Goal: Transaction & Acquisition: Obtain resource

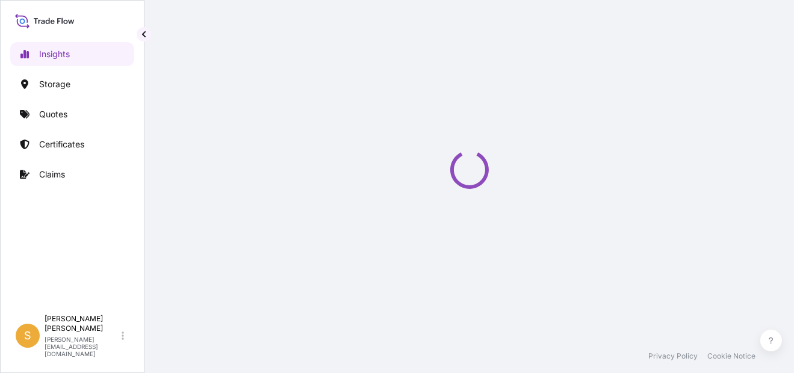
select select "2025"
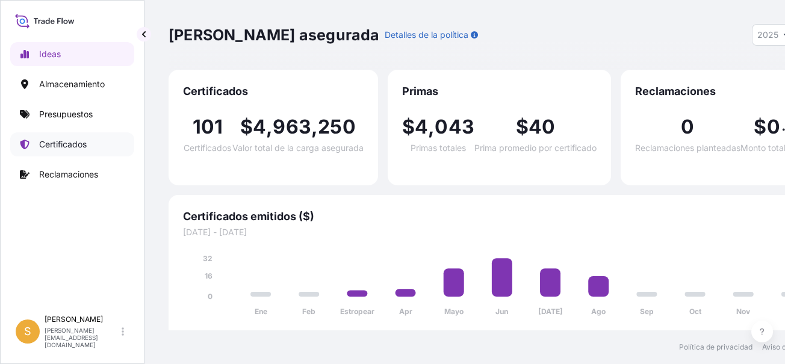
click at [64, 146] on p "Certificados" at bounding box center [63, 144] width 48 height 12
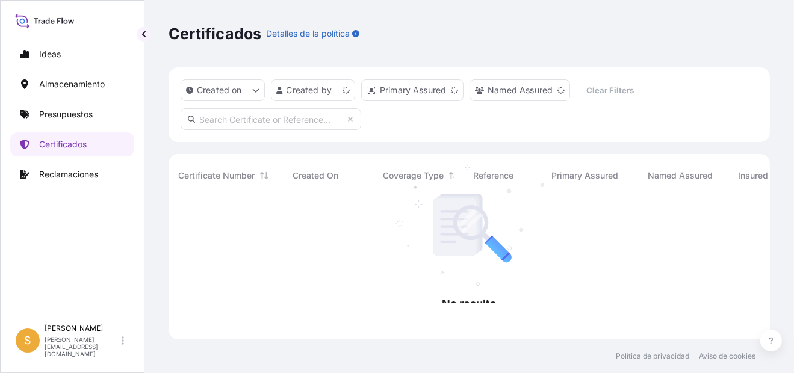
scroll to position [140, 592]
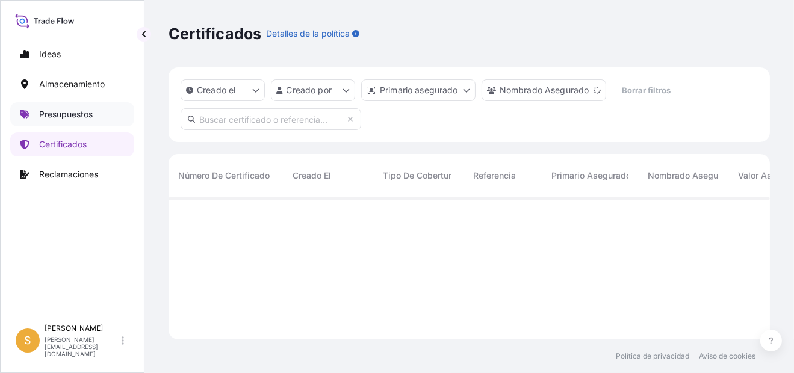
click at [92, 113] on p "Presupuestos" at bounding box center [66, 114] width 54 height 12
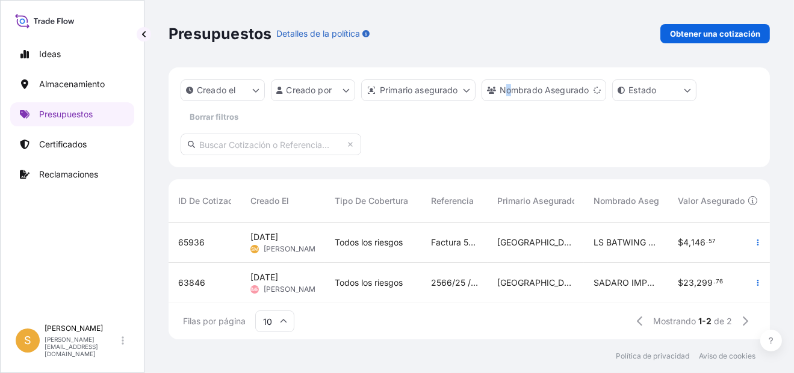
drag, startPoint x: 193, startPoint y: 243, endPoint x: 509, endPoint y: 130, distance: 335.7
click at [509, 130] on div "Creado el Creado por Primario asegurado Nombrado Asegurado Estado Borrar filtros" at bounding box center [469, 117] width 601 height 100
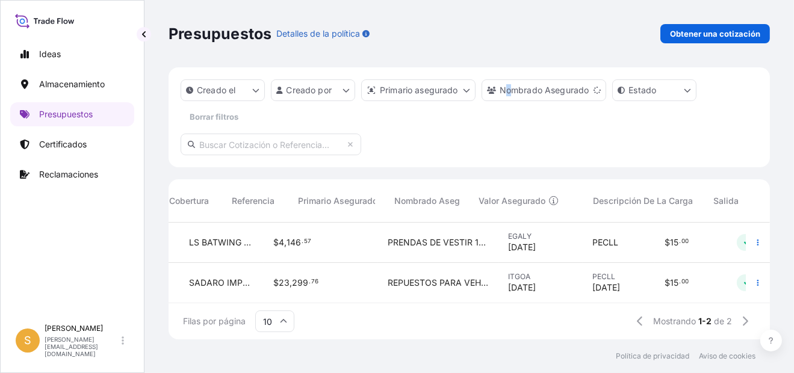
scroll to position [0, 479]
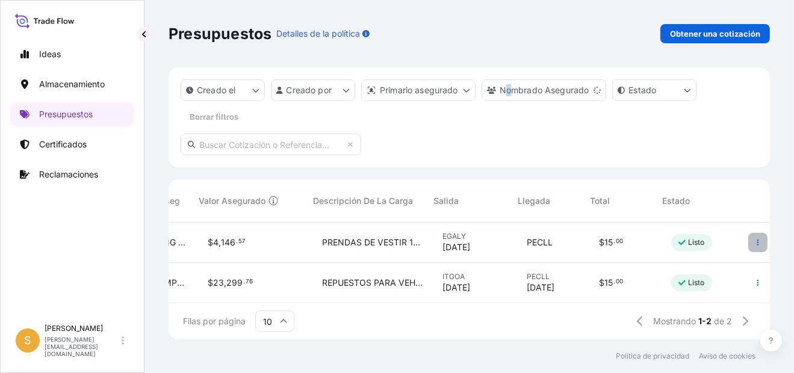
click at [754, 241] on icon "button" at bounding box center [757, 242] width 7 height 7
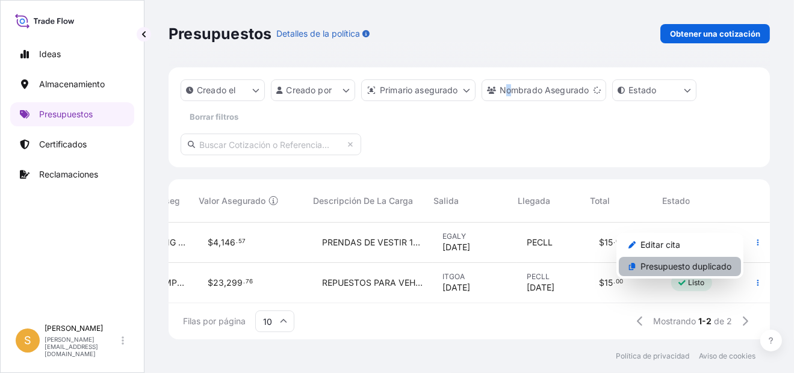
click at [678, 268] on p "Presupuesto duplicado" at bounding box center [686, 267] width 91 height 12
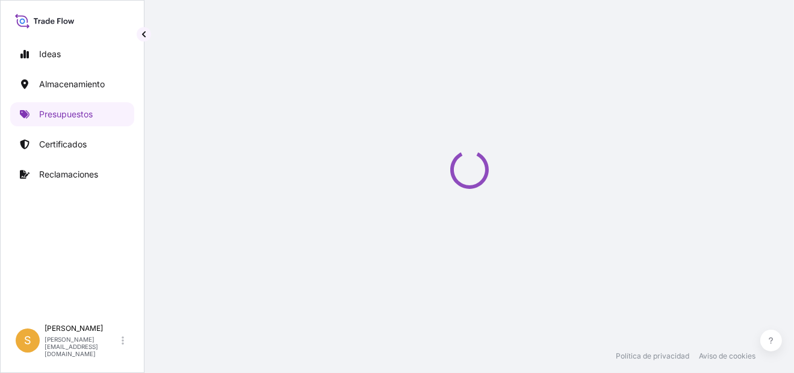
select select "Water"
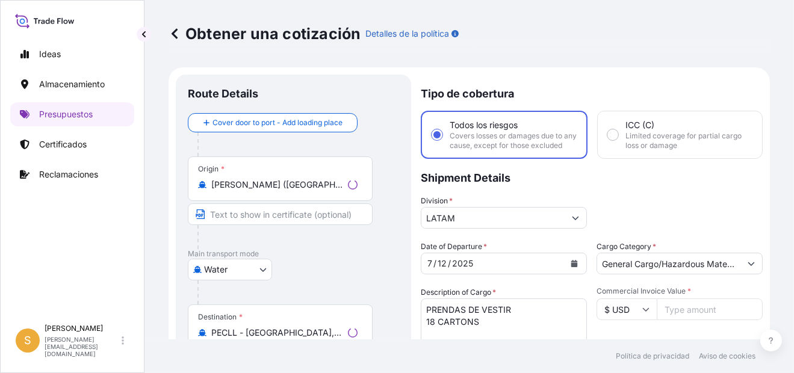
scroll to position [19, 0]
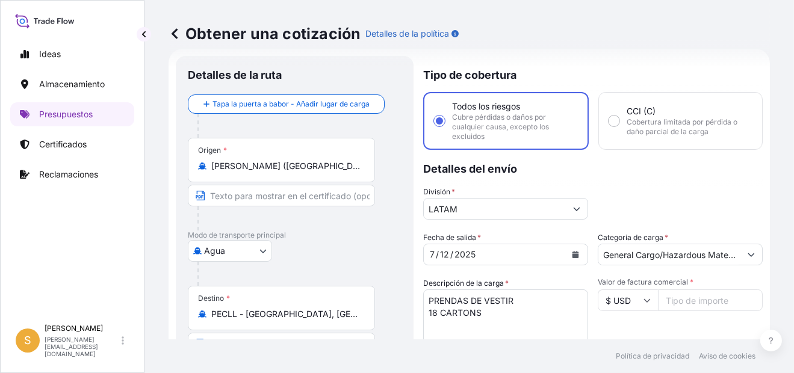
click at [315, 169] on input "[PERSON_NAME] ([GEOGRAPHIC_DATA]), [GEOGRAPHIC_DATA]" at bounding box center [285, 166] width 149 height 12
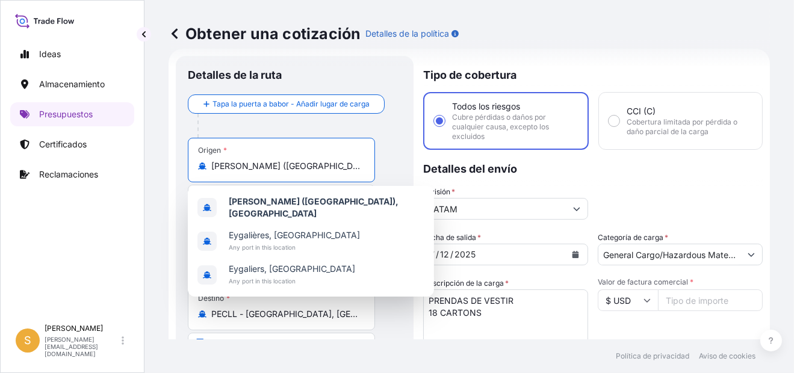
click at [315, 169] on input "[PERSON_NAME] ([GEOGRAPHIC_DATA]), [GEOGRAPHIC_DATA]" at bounding box center [285, 166] width 149 height 12
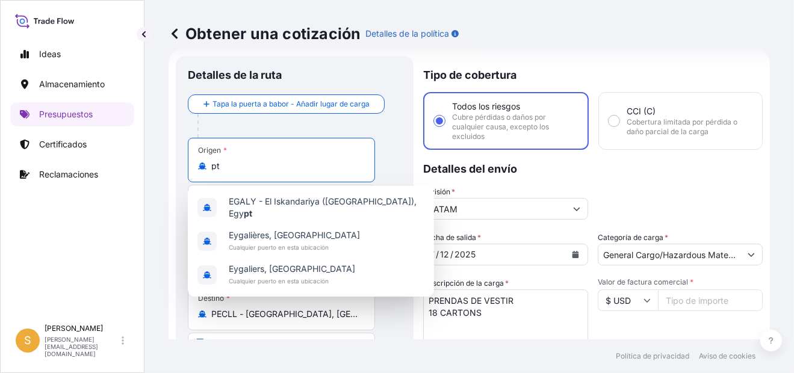
type input "t"
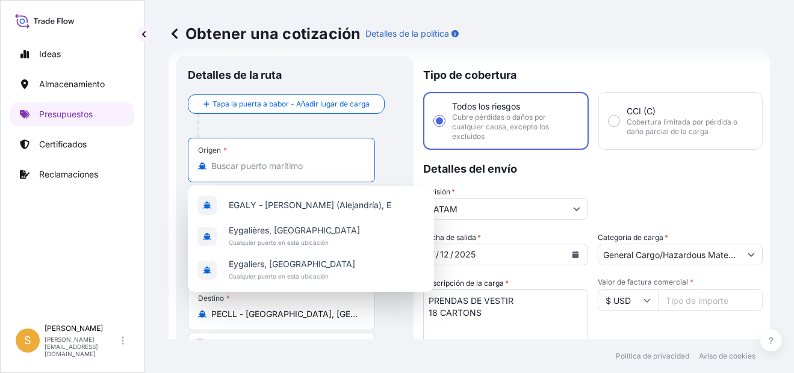
paste input "[GEOGRAPHIC_DATA]"
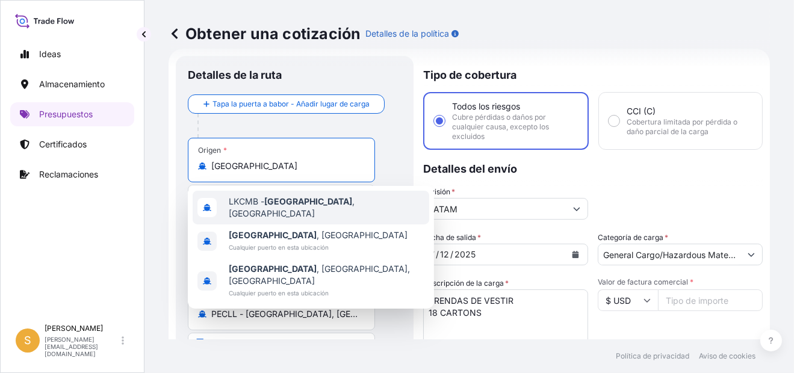
click at [320, 206] on span "LKCMB - [GEOGRAPHIC_DATA] , [GEOGRAPHIC_DATA]" at bounding box center [327, 208] width 196 height 24
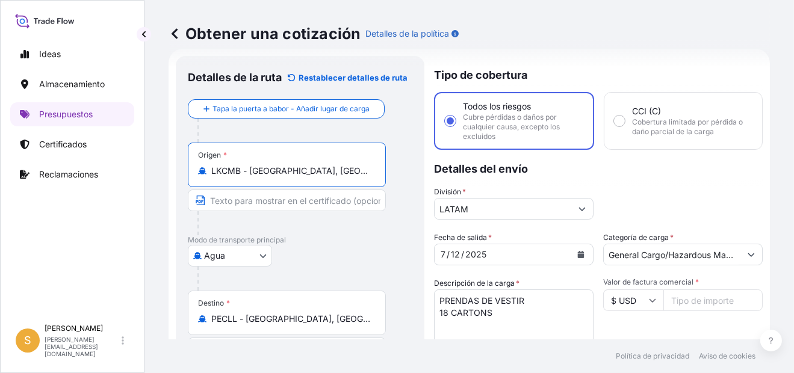
type input "LKCMB - [GEOGRAPHIC_DATA], [GEOGRAPHIC_DATA]"
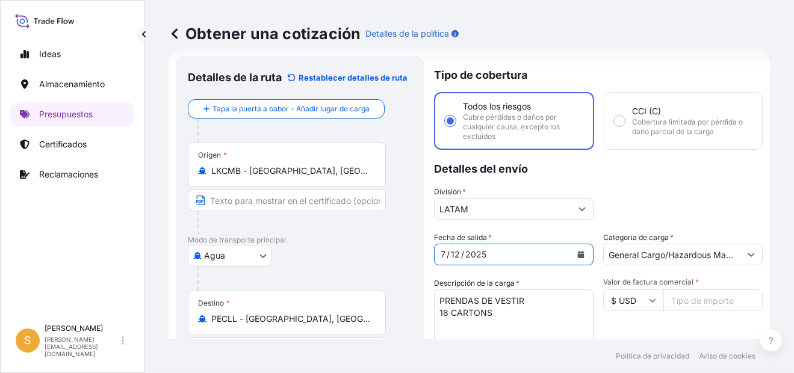
click at [578, 251] on icon "Calendario" at bounding box center [581, 254] width 7 height 7
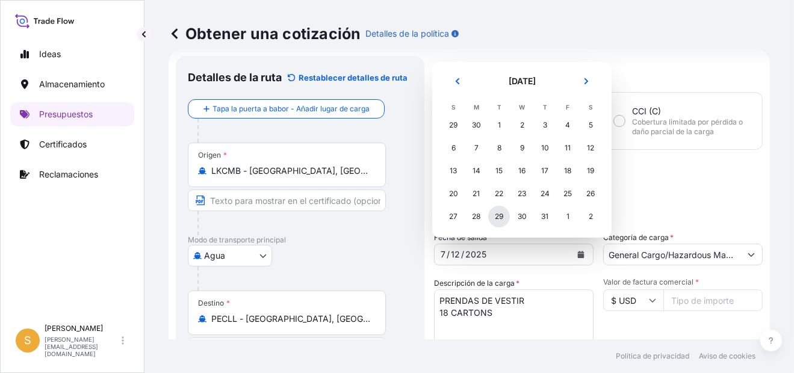
click at [500, 219] on div "29" at bounding box center [499, 217] width 22 height 22
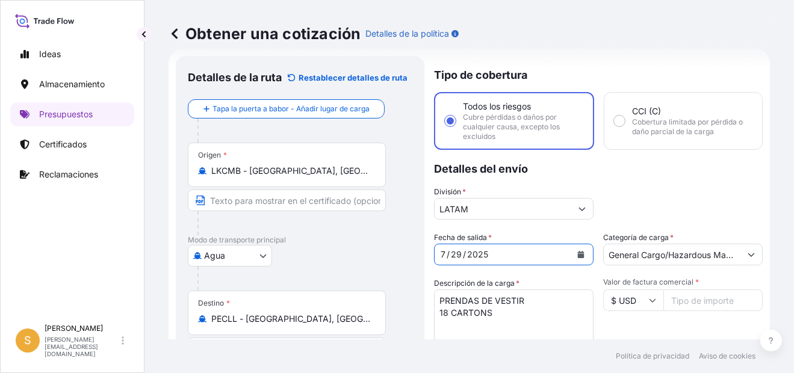
scroll to position [79, 0]
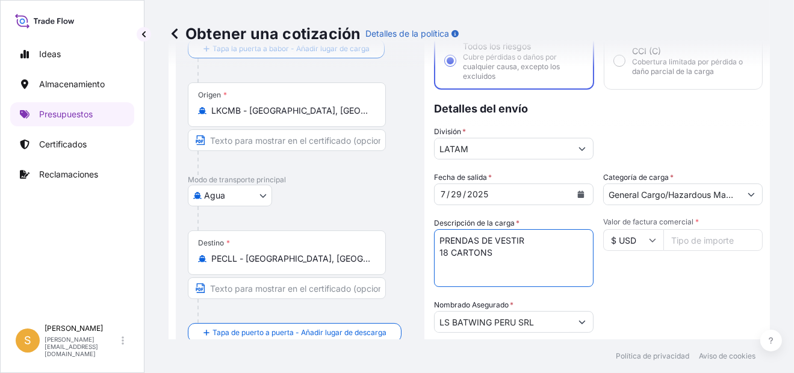
drag, startPoint x: 498, startPoint y: 253, endPoint x: 408, endPoint y: 253, distance: 90.3
click at [408, 253] on form "Detalles de la ruta Restablecer detalles de ruta Tapa la puerta a babor - Añadi…" at bounding box center [469, 278] width 601 height 579
paste textarea "914 CARTONS"
type textarea "PRENDAS DE VESTIR 914 CARTONS"
click at [710, 235] on input "Valor de factura comercial *" at bounding box center [712, 240] width 99 height 22
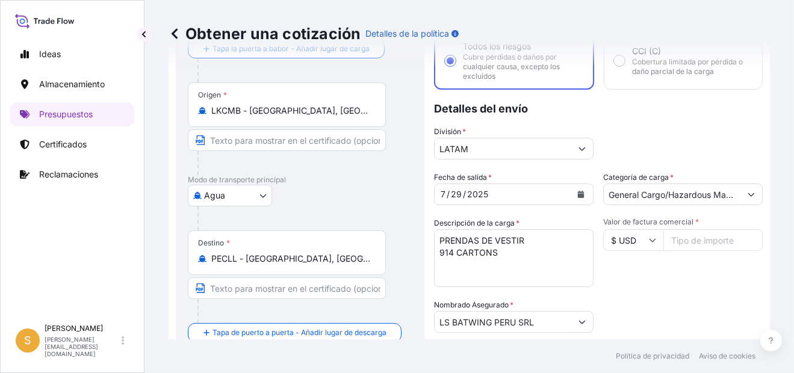
paste input "163037.99"
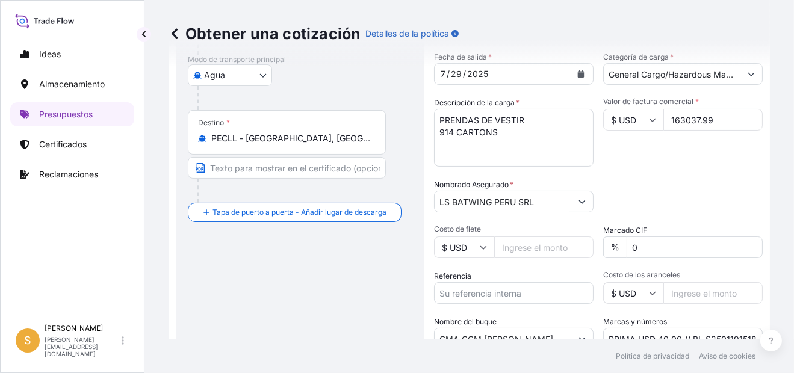
scroll to position [259, 0]
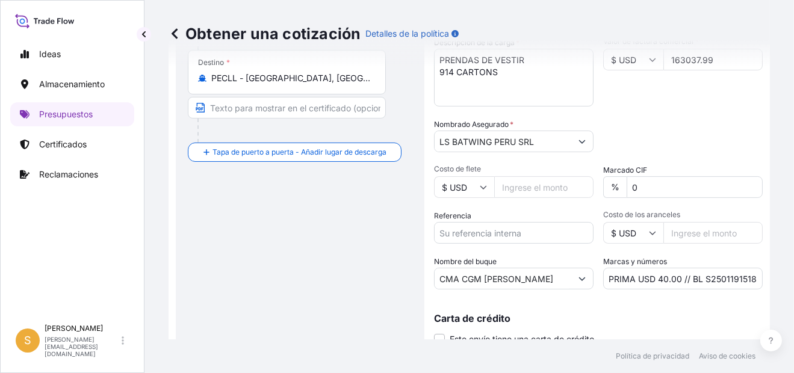
type input "163037.99"
click at [531, 237] on input "Referencia" at bounding box center [514, 233] width 160 height 22
click at [544, 237] on input "Referencia" at bounding box center [514, 233] width 160 height 22
paste input "Facturas 5077429532, 5077429531, 5077429519 y demás"
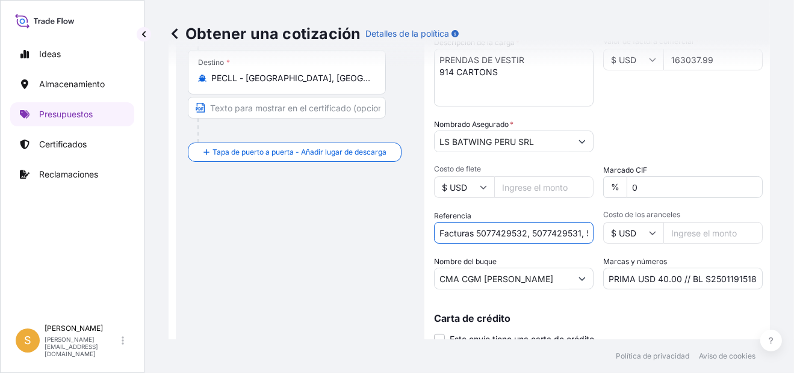
scroll to position [0, 85]
type input "Facturas 5077429532, 5077429531, 5077429519 y demás"
click at [553, 275] on input "CMA CGM [PERSON_NAME]" at bounding box center [503, 279] width 137 height 22
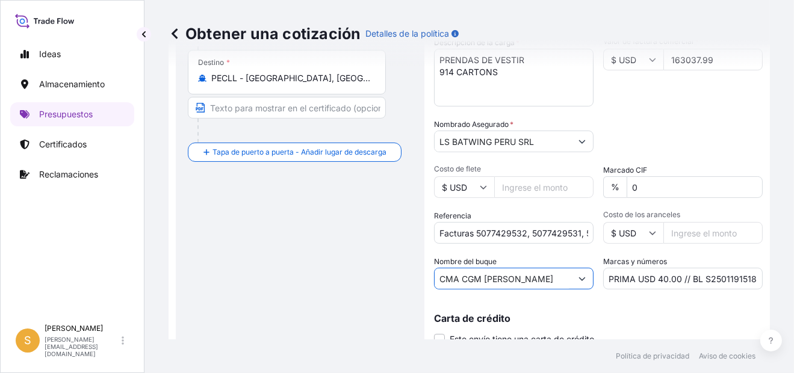
click at [553, 275] on input "CMA CGM [PERSON_NAME]" at bounding box center [503, 279] width 137 height 22
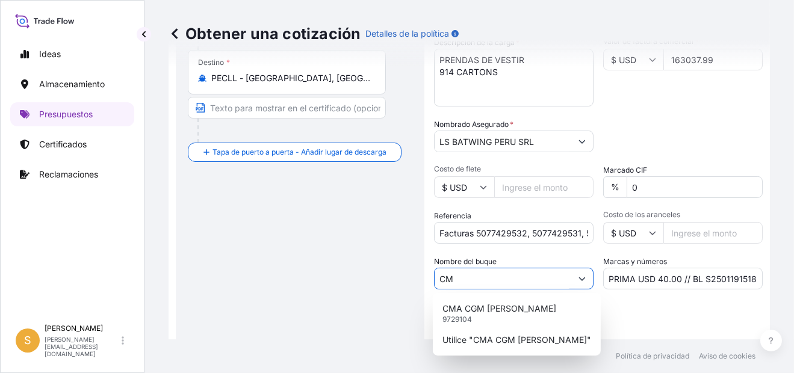
type input "C"
paste input "MSC CANDIDA"
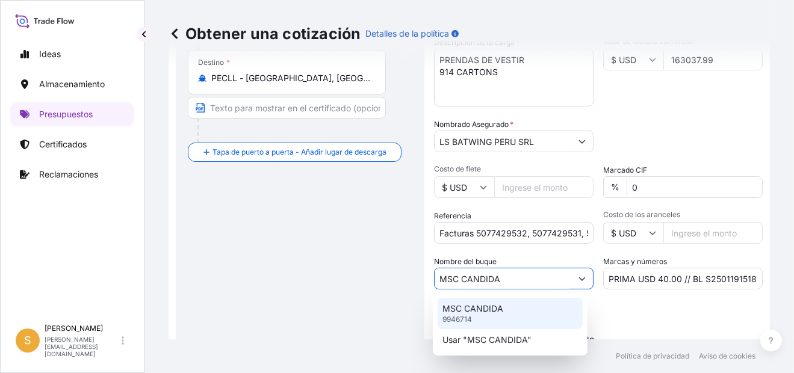
click at [518, 310] on div "MSC CANDIDA 9946714" at bounding box center [510, 313] width 145 height 31
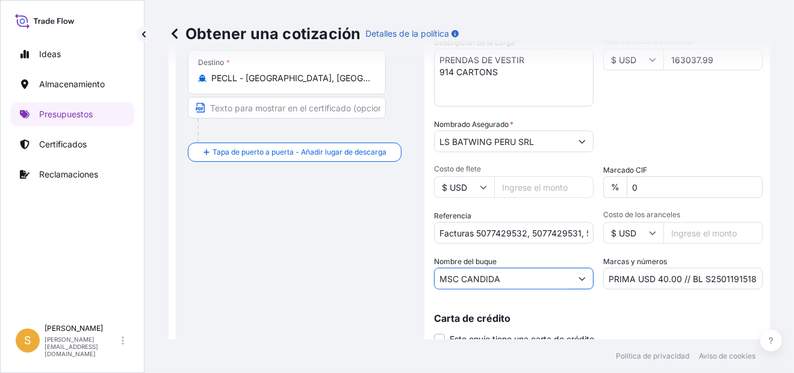
type input "MSC CANDIDA"
click at [675, 278] on input "PRIMA USD 40.00 // BL S2501191518" at bounding box center [683, 279] width 160 height 22
drag, startPoint x: 721, startPoint y: 293, endPoint x: 715, endPoint y: 287, distance: 8.1
click at [721, 293] on div "Tipo de cobertura Todos los riesgos Cubre pérdidas o daños por cualquier causa,…" at bounding box center [598, 97] width 329 height 564
click at [715, 276] on input "PRIMA USD 570.63 // BL S2501191518" at bounding box center [683, 279] width 160 height 22
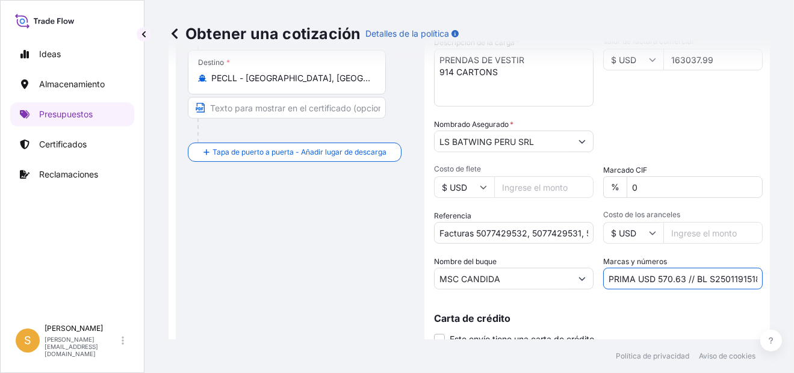
click at [715, 276] on input "PRIMA USD 570.63 // BL S2501191518" at bounding box center [683, 279] width 160 height 22
paste input "220817"
type input "PRIMA USD 570.63 // BL S2501220817"
click at [656, 322] on div "Carta de crédito Este envío tiene una carta de crédito Letter of credit * Lette…" at bounding box center [598, 330] width 329 height 32
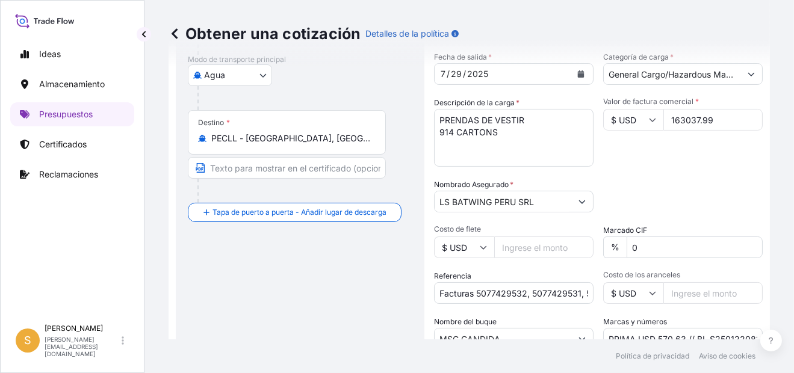
scroll to position [305, 0]
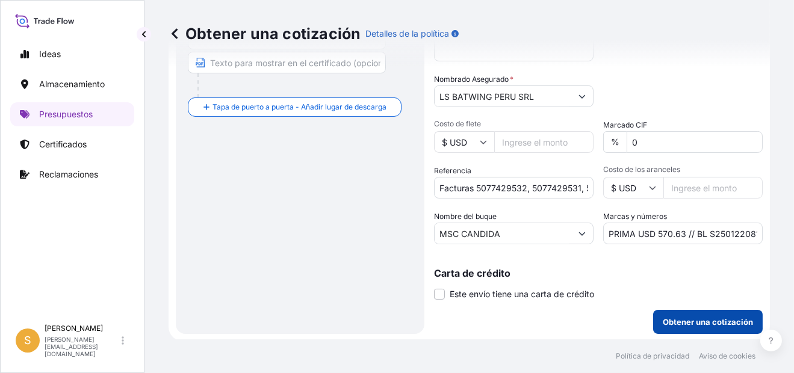
click at [700, 318] on p "Obtener una cotización" at bounding box center [708, 322] width 90 height 12
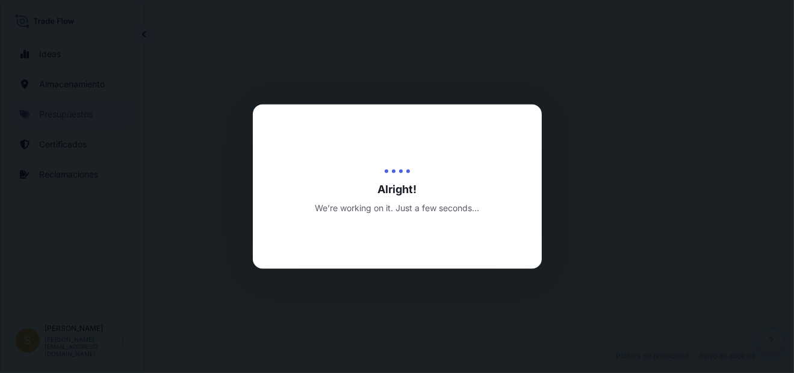
select select "Water"
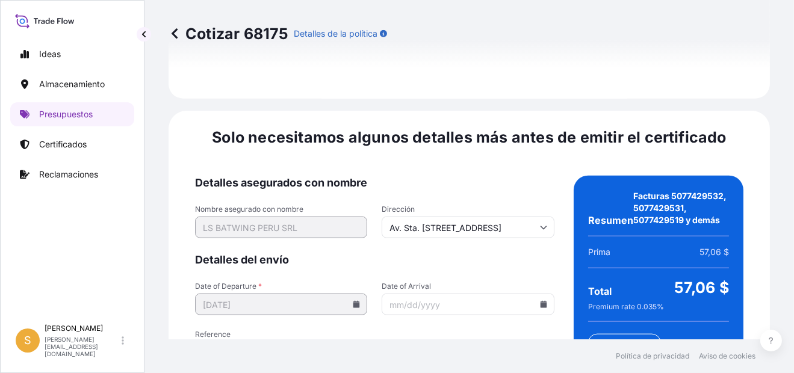
scroll to position [1946, 0]
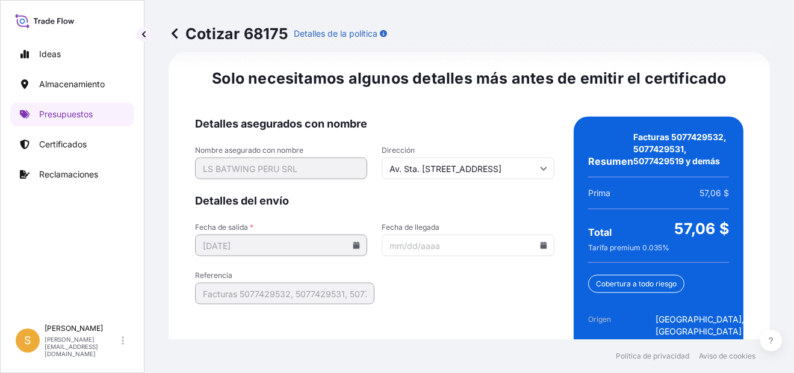
click at [540, 242] on icon at bounding box center [543, 245] width 7 height 7
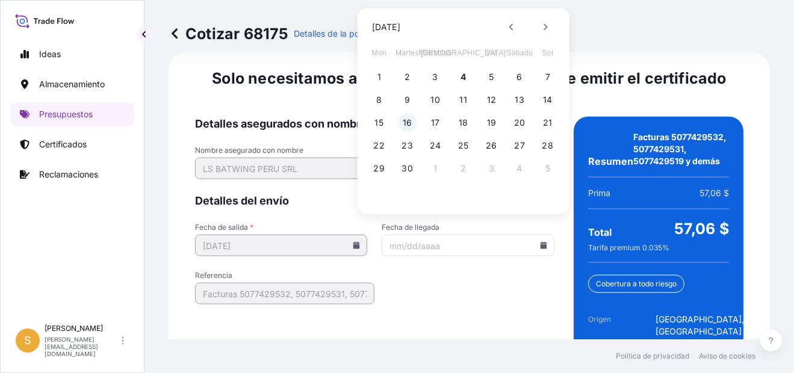
click at [408, 122] on button "16" at bounding box center [407, 122] width 19 height 19
type input "[DATE]"
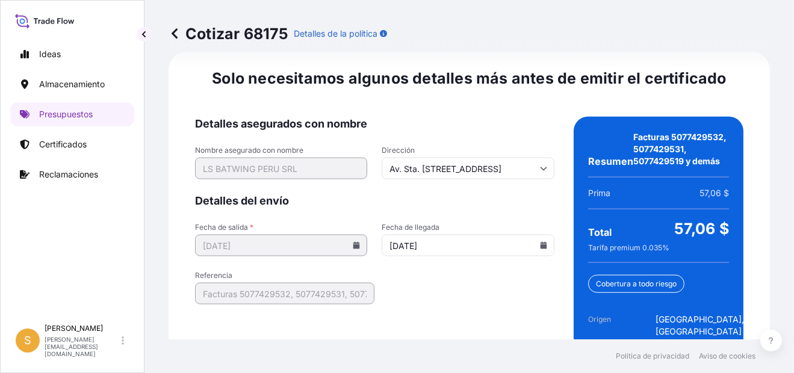
scroll to position [2019, 0]
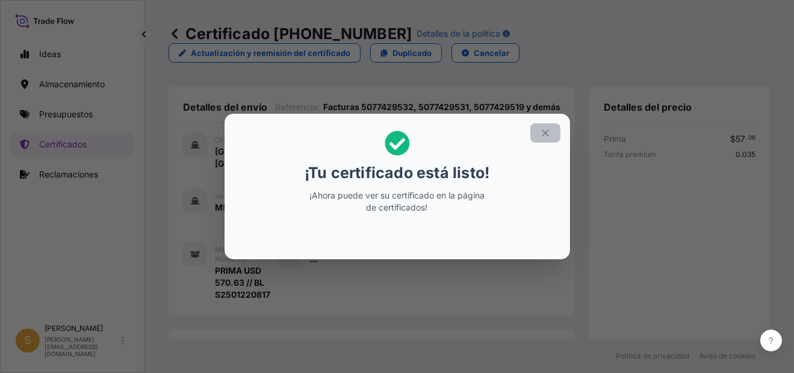
click at [540, 134] on icon "button" at bounding box center [545, 133] width 11 height 11
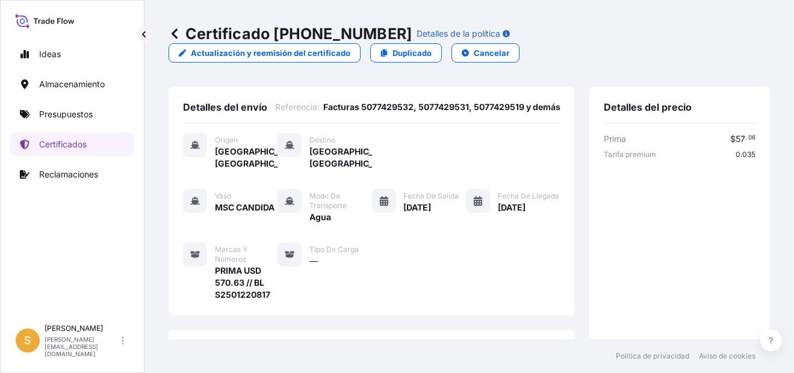
click at [622, 44] on div "Certificado [PHONE_NUMBER] Detalles de la política Actualización y reemisión de…" at bounding box center [469, 43] width 601 height 39
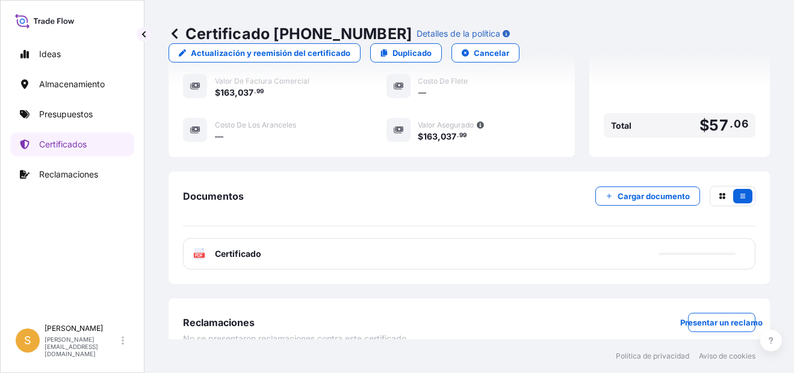
scroll to position [433, 0]
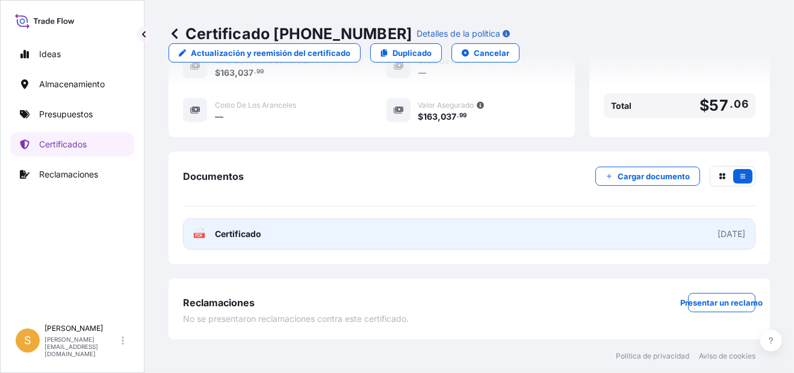
click at [253, 235] on span "Certificado" at bounding box center [238, 234] width 46 height 12
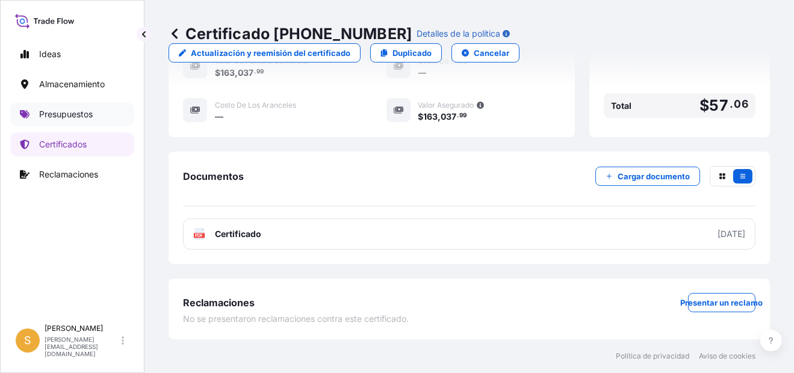
click at [91, 114] on p "Presupuestos" at bounding box center [66, 114] width 54 height 12
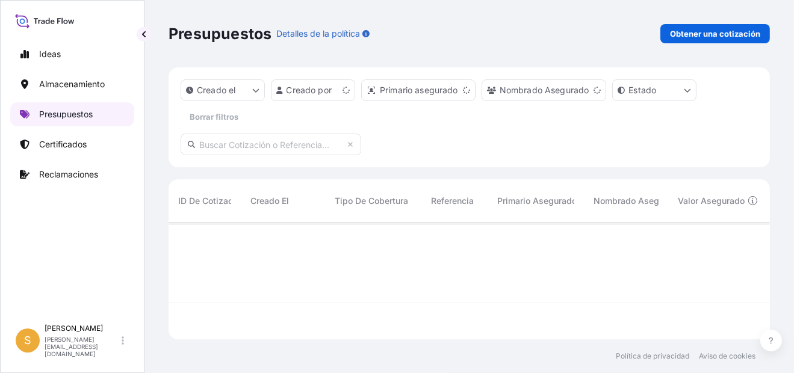
scroll to position [114, 592]
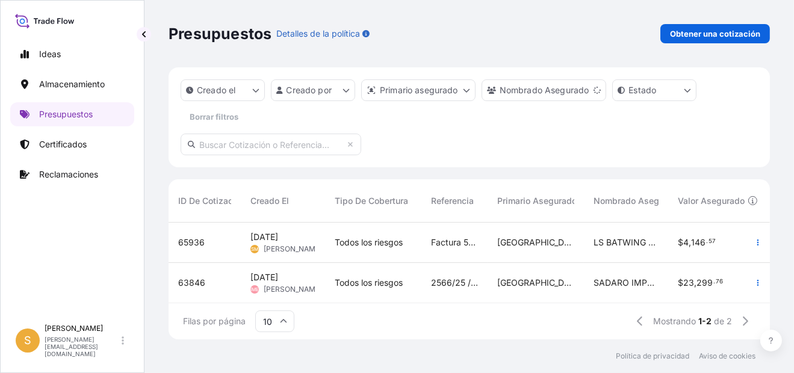
click at [197, 243] on span "65936" at bounding box center [191, 243] width 26 height 12
select select "Water"
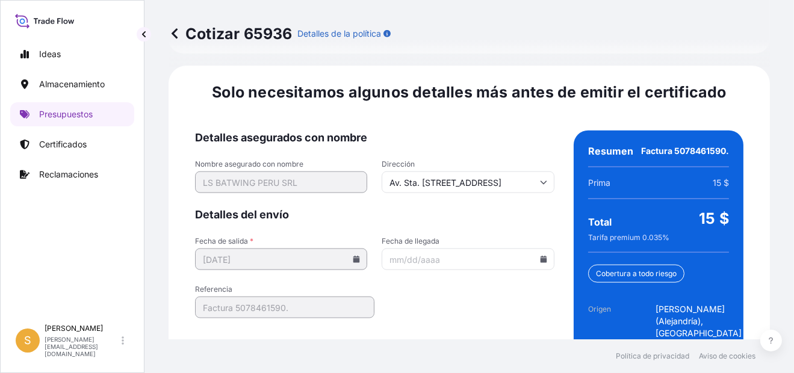
scroll to position [1922, 0]
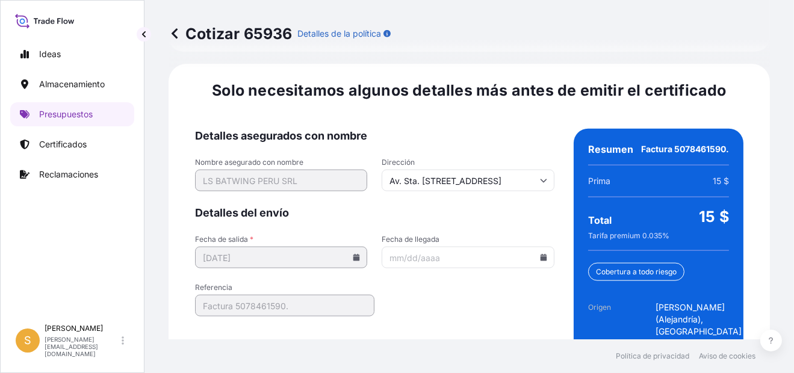
click at [540, 254] on icon at bounding box center [543, 257] width 7 height 7
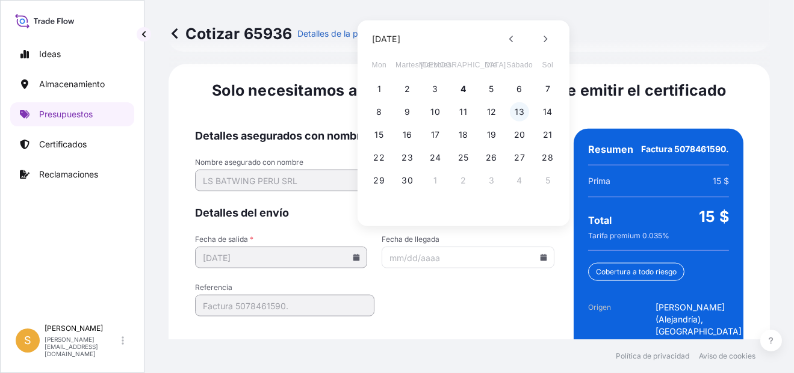
click at [517, 116] on button "13" at bounding box center [519, 111] width 19 height 19
type input "[DATE]"
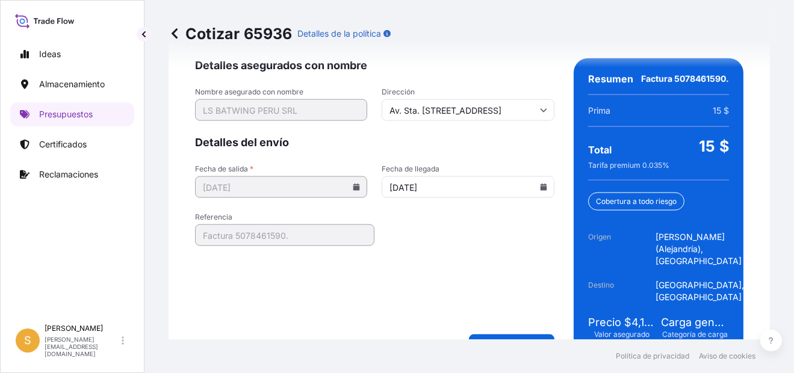
scroll to position [1995, 0]
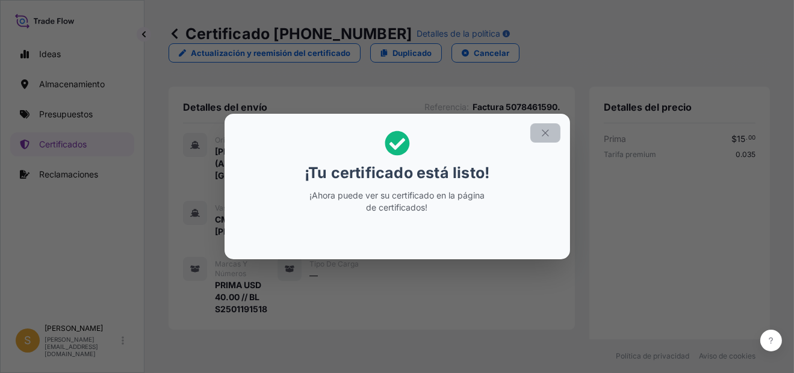
click at [546, 137] on icon "button" at bounding box center [545, 133] width 11 height 11
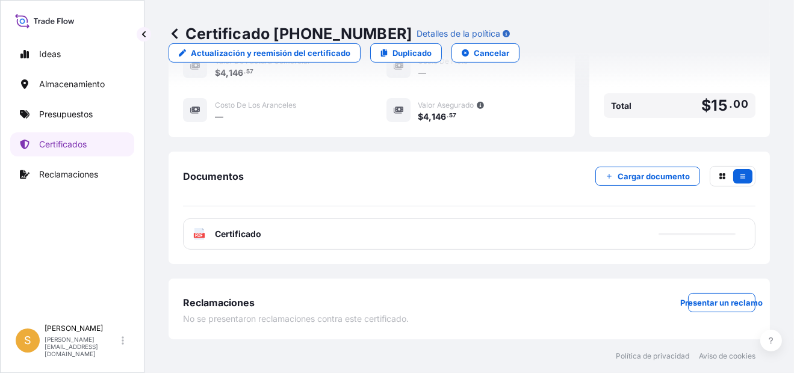
scroll to position [444, 0]
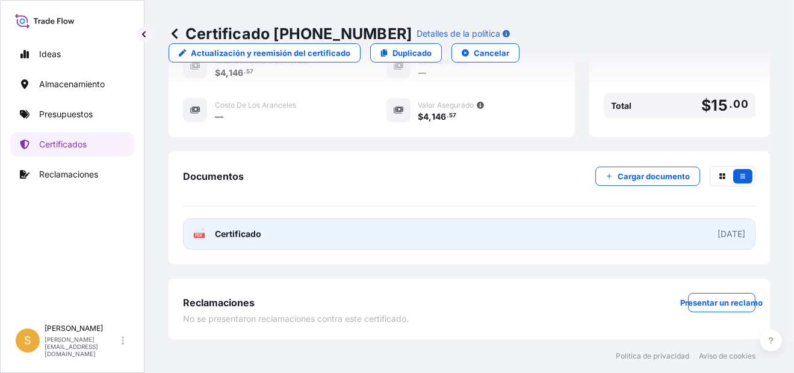
click at [246, 240] on span "Certificado" at bounding box center [238, 234] width 46 height 12
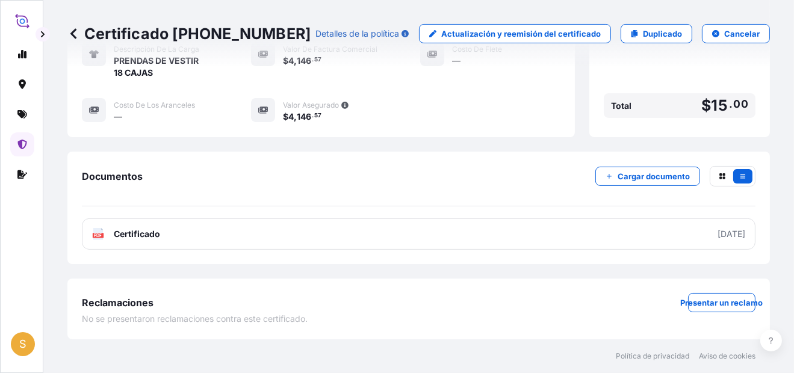
scroll to position [337, 0]
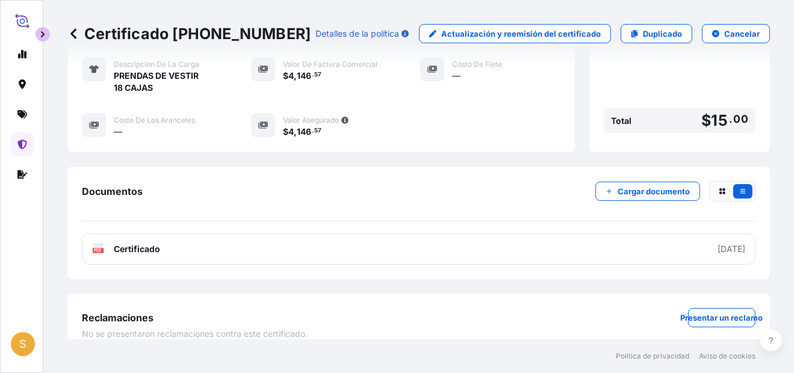
click at [42, 39] on button "button" at bounding box center [43, 34] width 14 height 14
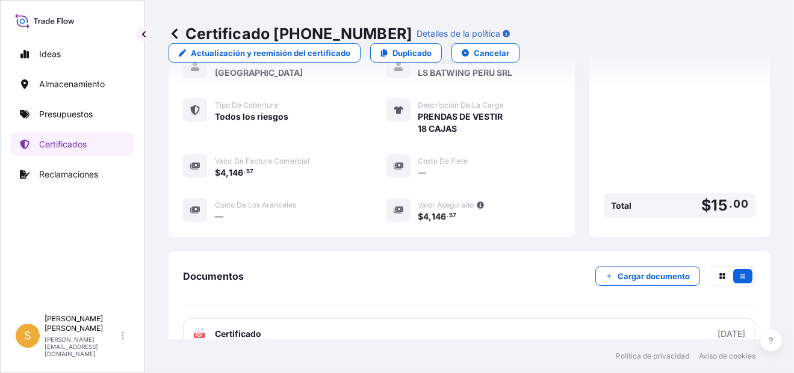
scroll to position [444, 0]
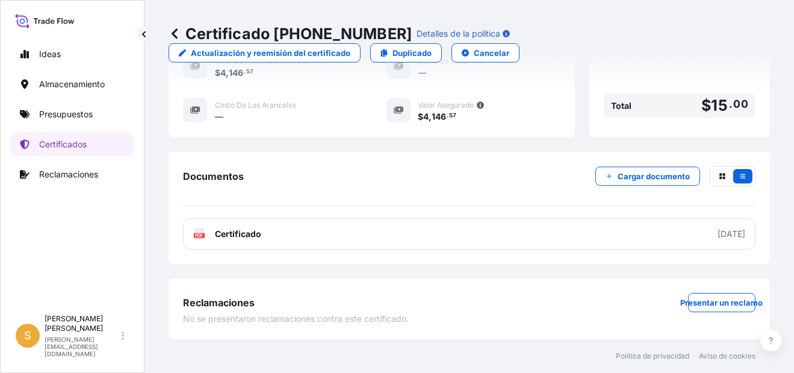
click at [176, 31] on icon at bounding box center [175, 34] width 12 height 12
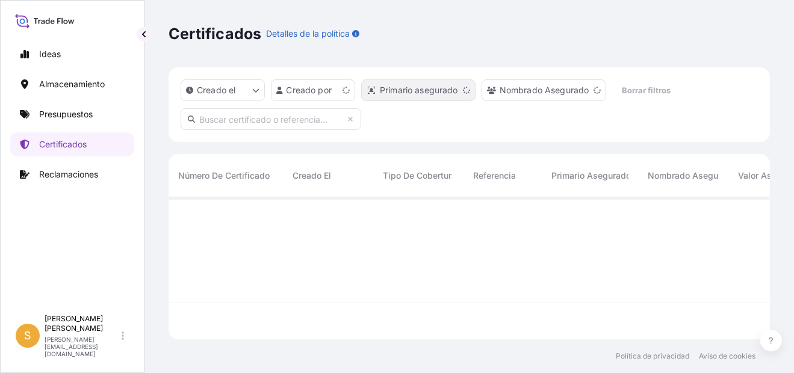
scroll to position [140, 592]
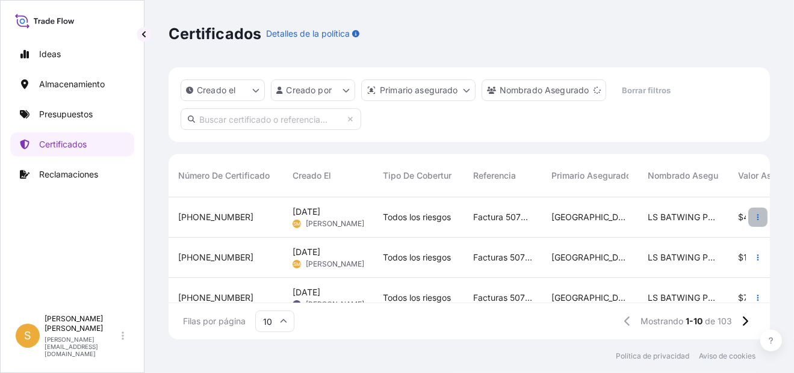
click at [754, 220] on icon "button" at bounding box center [757, 217] width 7 height 7
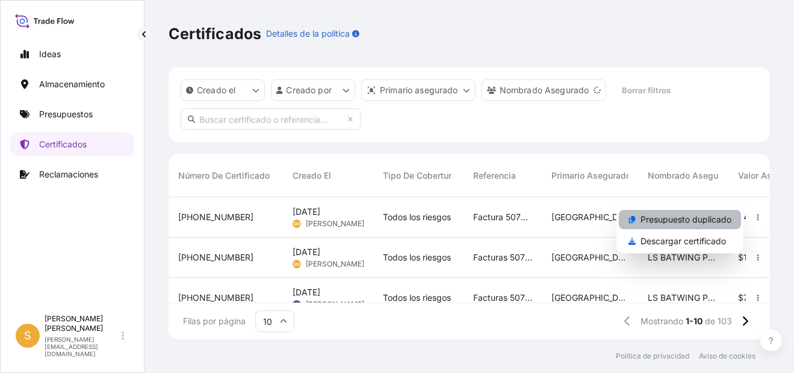
click at [696, 220] on p "Presupuesto duplicado" at bounding box center [686, 220] width 91 height 12
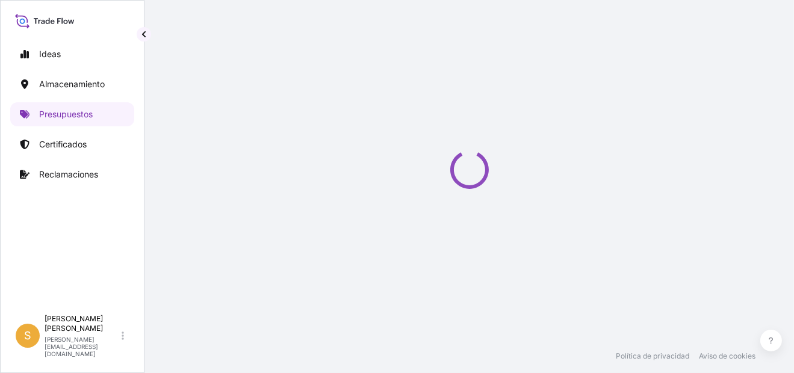
select select "Water"
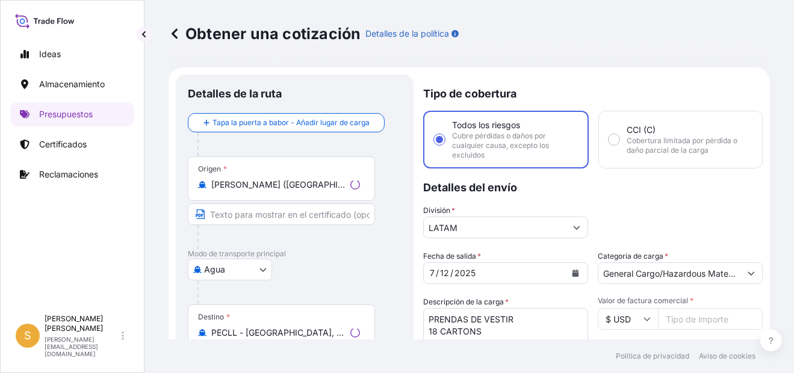
scroll to position [19, 0]
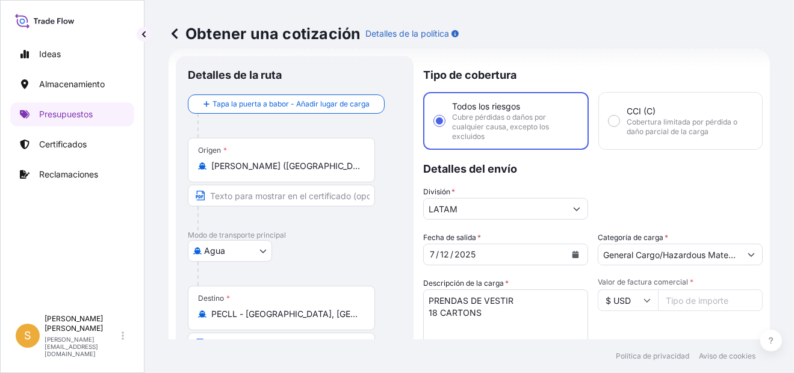
click at [336, 166] on input "[PERSON_NAME] ([GEOGRAPHIC_DATA]), [GEOGRAPHIC_DATA]" at bounding box center [285, 166] width 149 height 12
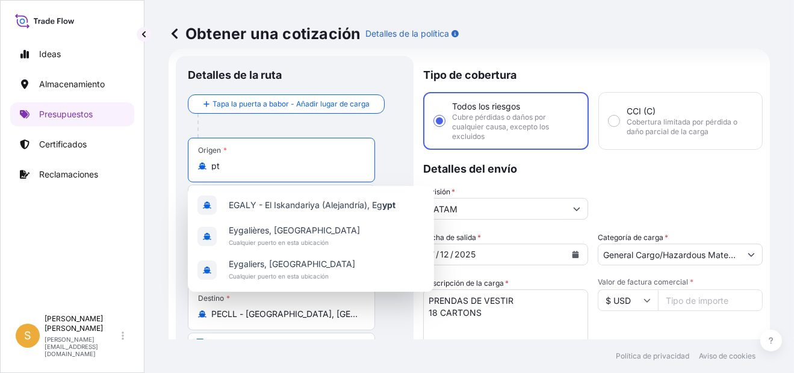
type input "t"
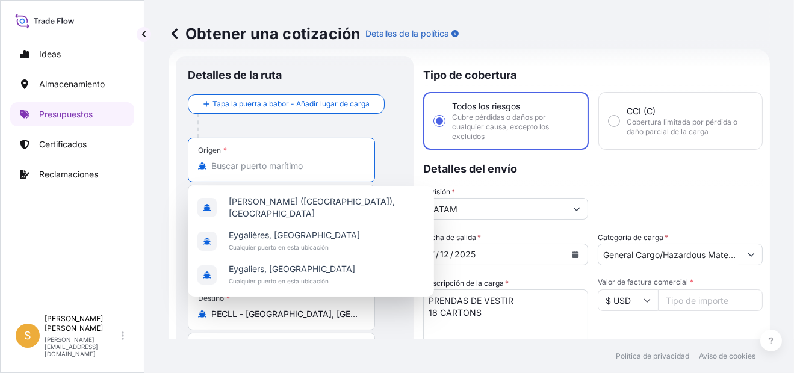
paste input "HO CHI M"
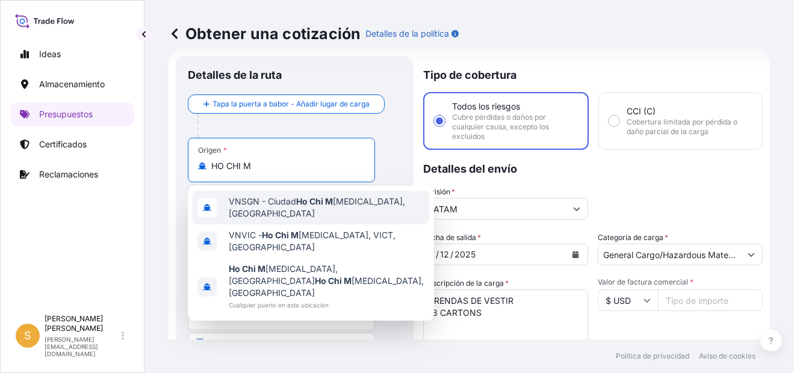
click at [350, 210] on span "VNSGN - [GEOGRAPHIC_DATA] [MEDICAL_DATA], [GEOGRAPHIC_DATA]" at bounding box center [327, 208] width 196 height 24
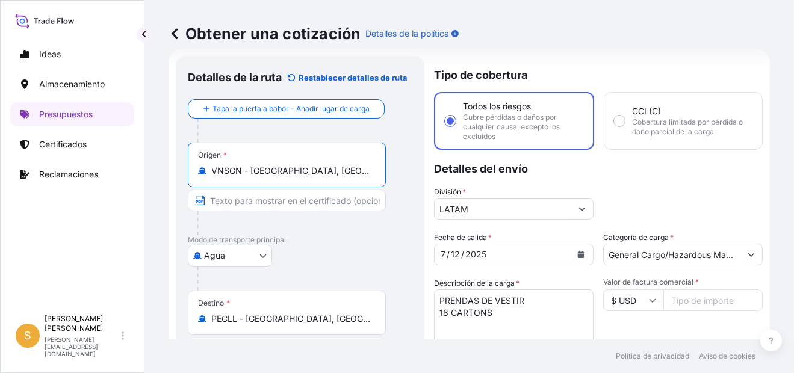
type input "VNSGN - [GEOGRAPHIC_DATA], [GEOGRAPHIC_DATA]"
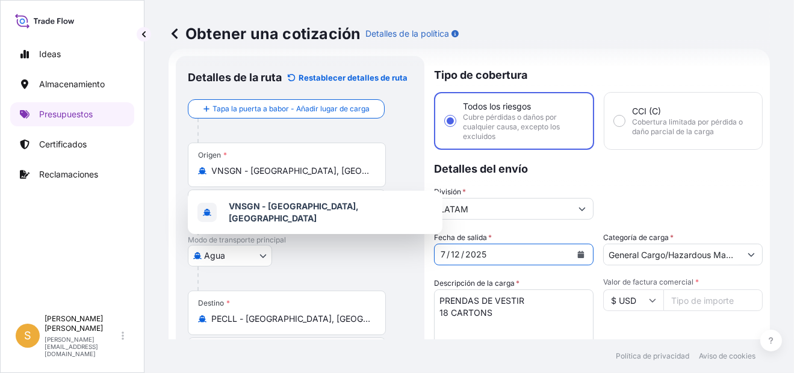
click at [577, 252] on icon "Calendario" at bounding box center [580, 254] width 7 height 7
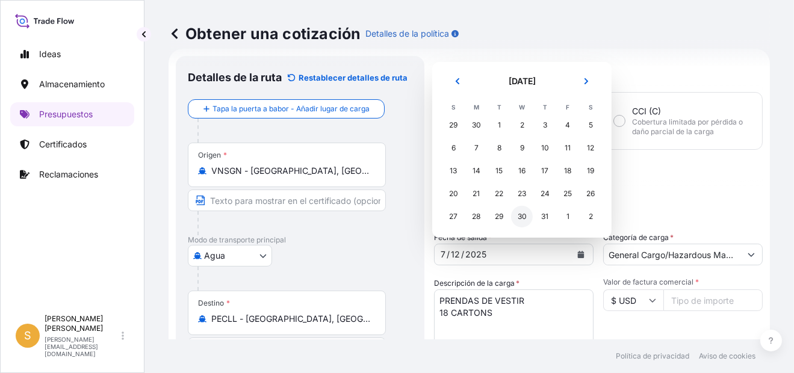
click at [525, 220] on div "30" at bounding box center [522, 217] width 22 height 22
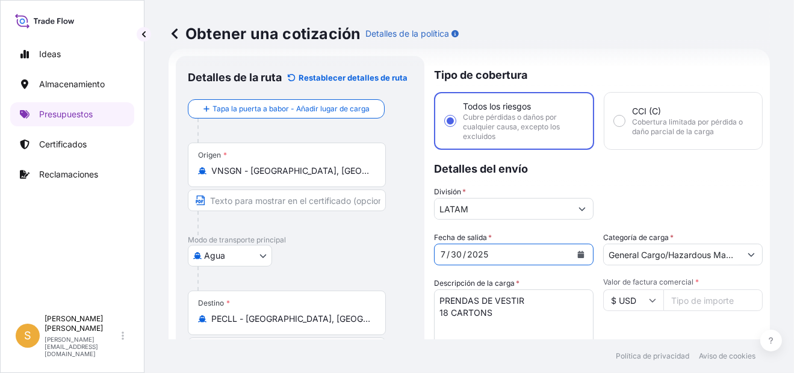
scroll to position [140, 0]
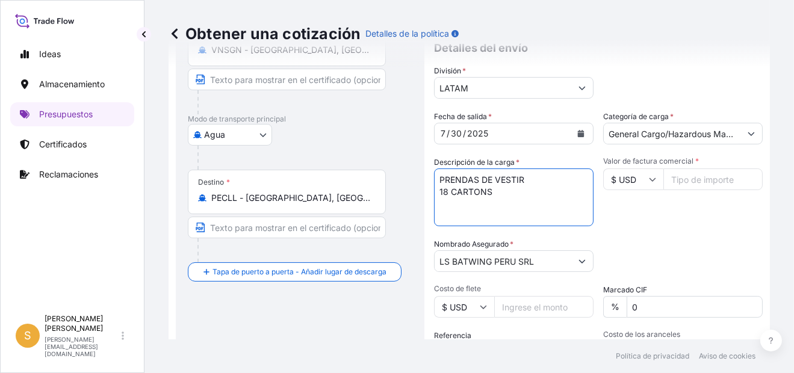
drag, startPoint x: 504, startPoint y: 195, endPoint x: 431, endPoint y: 195, distance: 73.4
click at [431, 195] on form "Detalles de la ruta Restablecer detalles de ruta Tapa la puerta a babor - Añadi…" at bounding box center [469, 217] width 601 height 579
paste textarea "3 PALLETS - 45 CARTONS"
type textarea "PRENDAS DE VESTIR 3 PALLETS - 45 CARTONS"
click at [696, 181] on input "Valor de factura comercial *" at bounding box center [712, 180] width 99 height 22
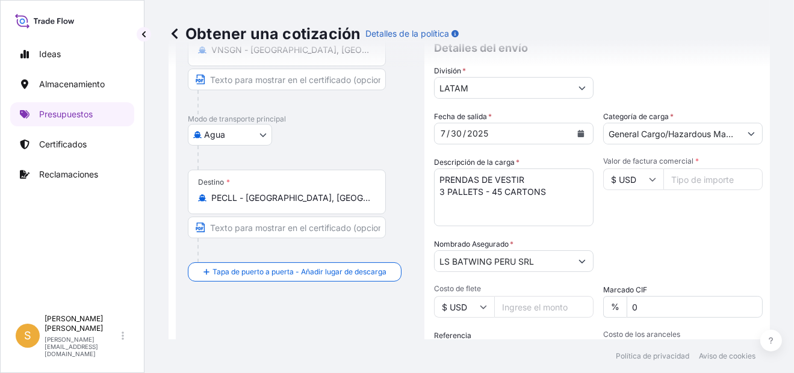
paste input "9408.4"
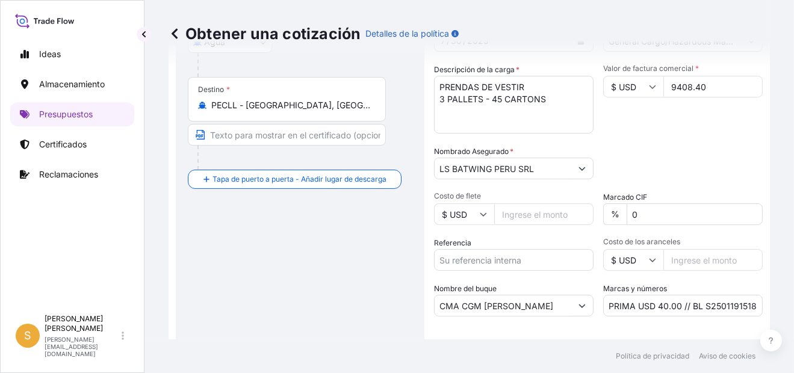
scroll to position [259, 0]
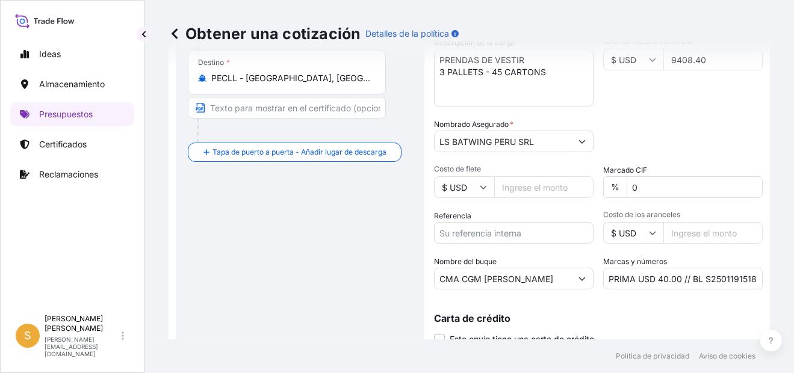
type input "9408.40"
click at [501, 236] on input "Referencia" at bounding box center [514, 233] width 160 height 22
click at [551, 184] on input "Costo de flete" at bounding box center [543, 187] width 99 height 22
paste input "50796444395079644441"
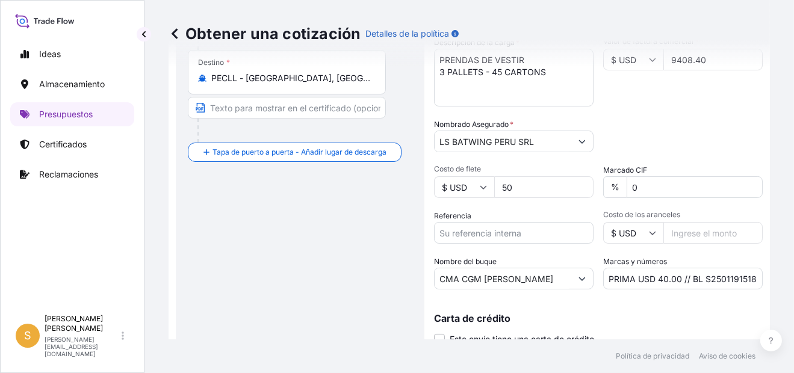
type input "5"
click at [519, 229] on input "Referencia" at bounding box center [514, 233] width 160 height 22
paste input "Facturas 5079644439, 5079644441."
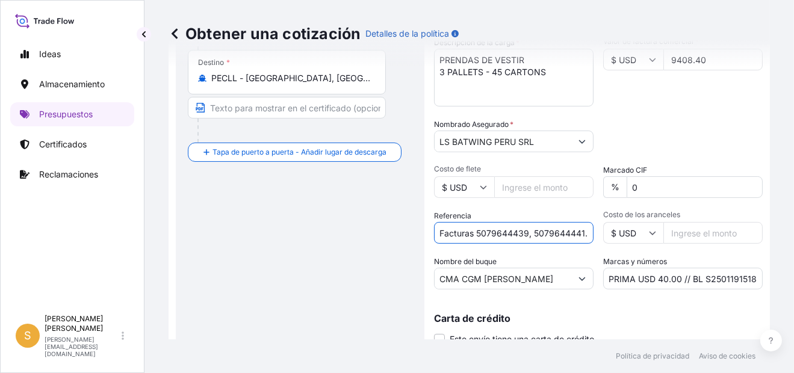
scroll to position [305, 0]
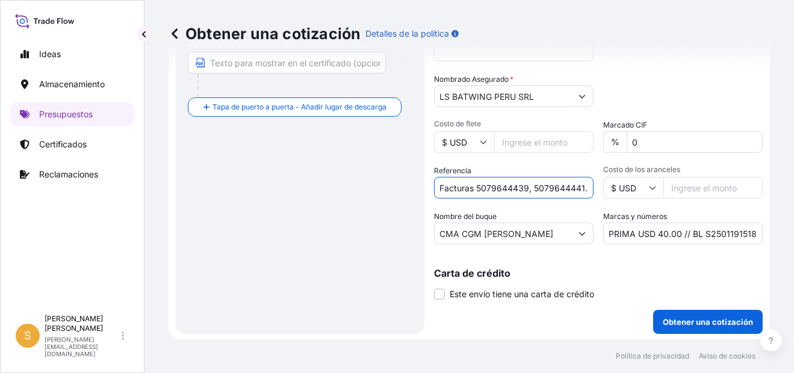
type input "Facturas 5079644439, 5079644441."
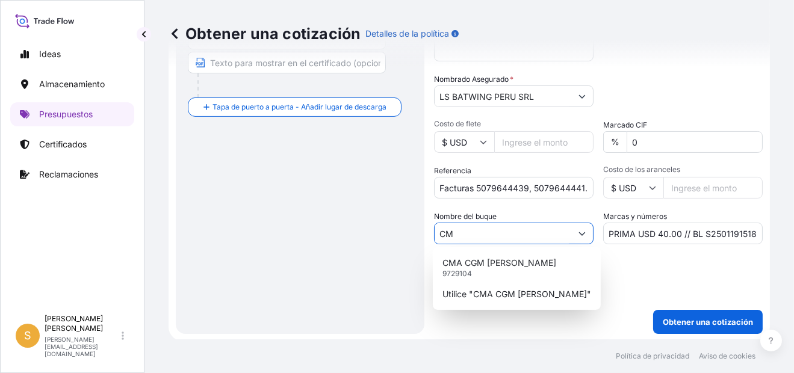
type input "C"
paste input "HUMBOLDT EXPRESS"
click at [556, 232] on input "HUMBOLDT EXPRESS" at bounding box center [503, 234] width 137 height 22
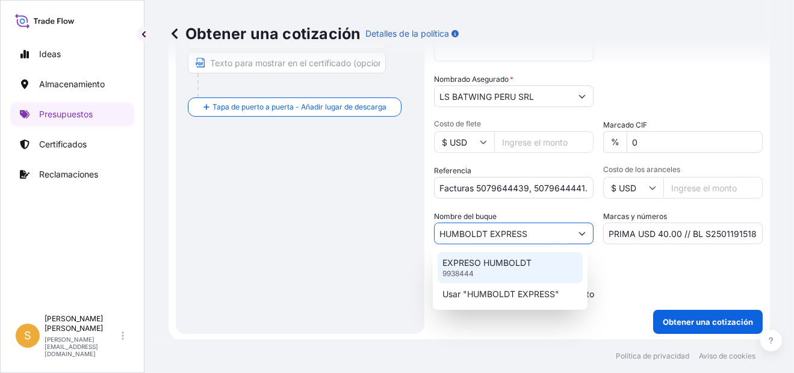
click at [526, 262] on p "EXPRESO HUMBOLDT" at bounding box center [486, 263] width 89 height 12
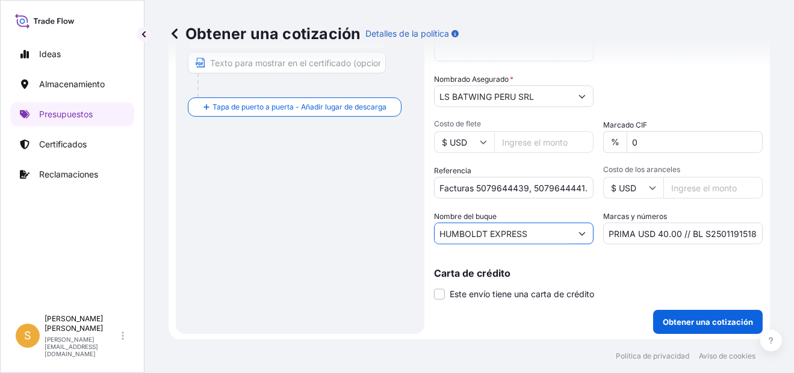
type input "HUMBOLDT EXPRESS"
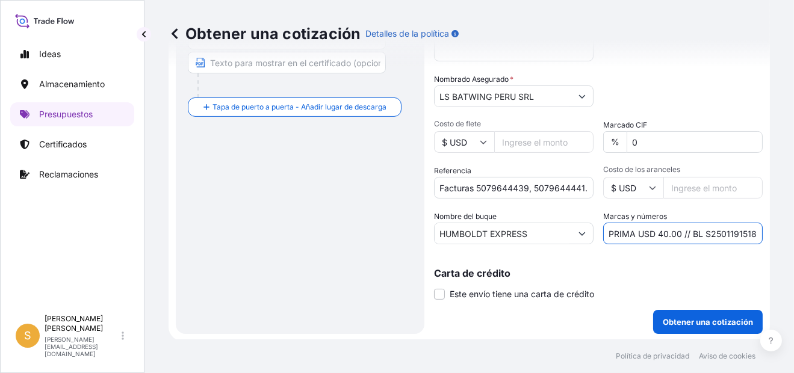
click at [734, 237] on input "PRIMA USD 40.00 // BL S2501191518" at bounding box center [683, 234] width 160 height 22
click at [728, 231] on input "PRIMA USD 40.00 // BL S2501191518" at bounding box center [683, 234] width 160 height 22
paste input "215005"
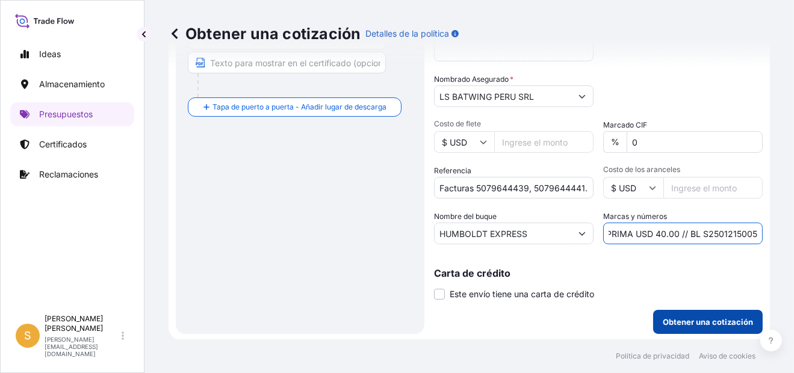
type input "PRIMA USD 40.00 // BL S2501215005"
click at [686, 322] on p "Obtener una cotización" at bounding box center [708, 322] width 90 height 12
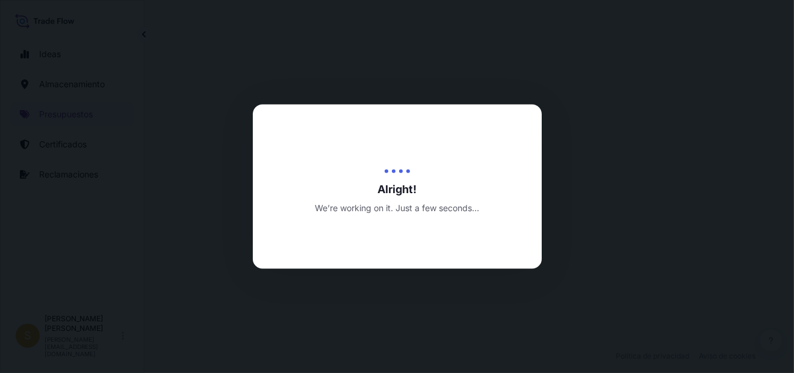
select select "Water"
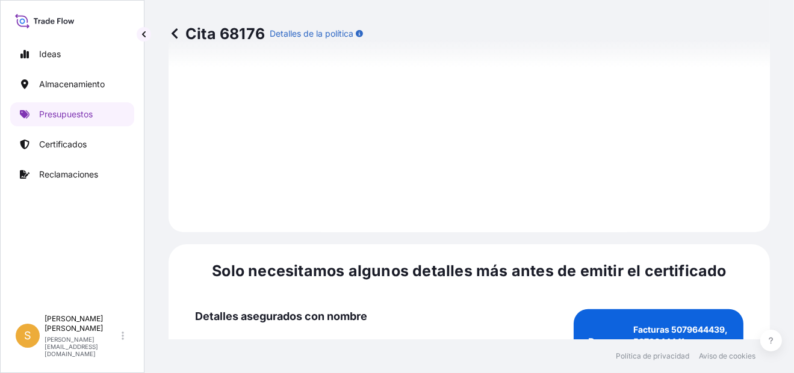
scroll to position [1934, 0]
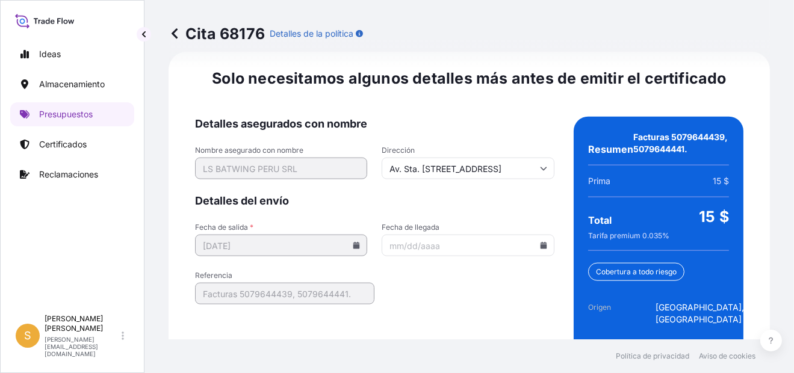
click at [537, 249] on input "Fecha de llegada" at bounding box center [468, 246] width 172 height 22
click at [538, 247] on input "Fecha de llegada" at bounding box center [468, 246] width 172 height 22
click at [540, 242] on icon at bounding box center [543, 245] width 7 height 7
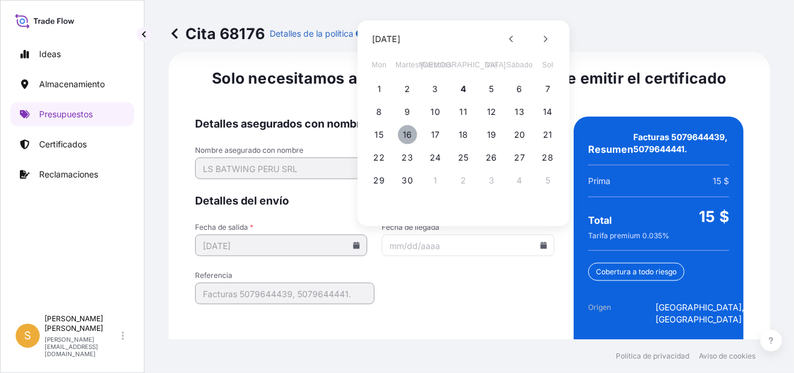
click at [411, 138] on button "16" at bounding box center [407, 134] width 19 height 19
type input "[DATE]"
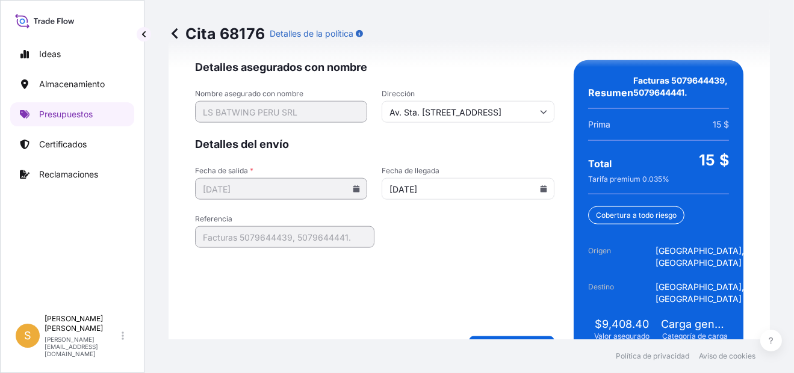
scroll to position [2019, 0]
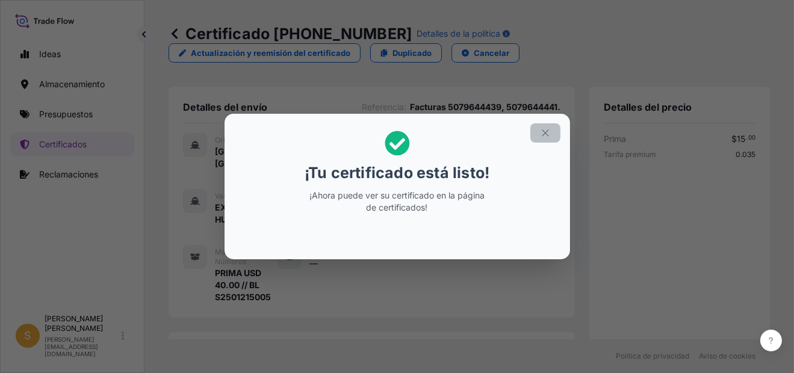
click at [548, 136] on icon "button" at bounding box center [545, 132] width 7 height 7
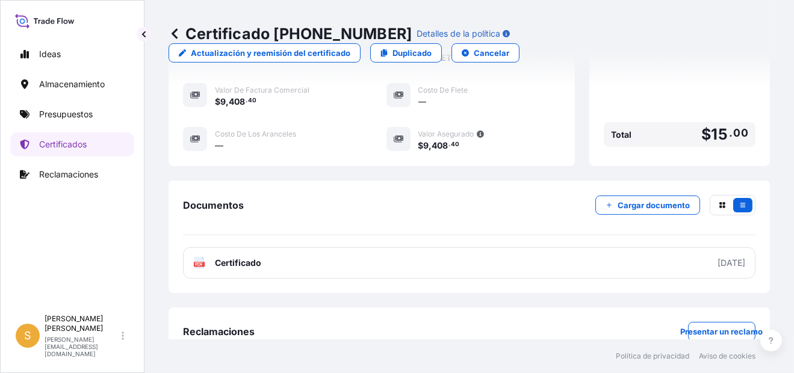
scroll to position [421, 0]
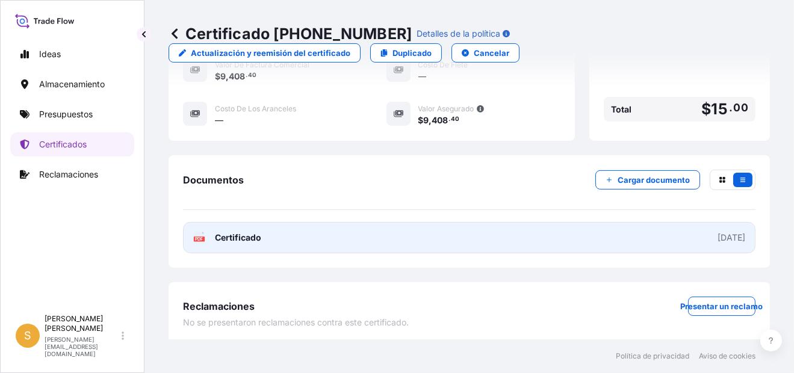
click at [306, 240] on link "PDF Certificado [DATE]" at bounding box center [469, 237] width 573 height 31
